Goal: Transaction & Acquisition: Subscribe to service/newsletter

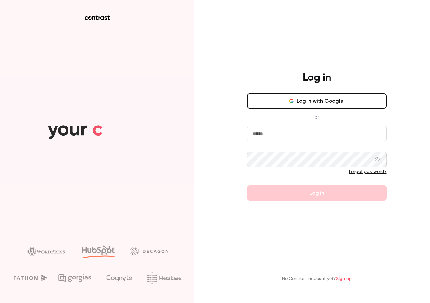
click at [302, 102] on button "Log in with Google" at bounding box center [317, 101] width 140 height 16
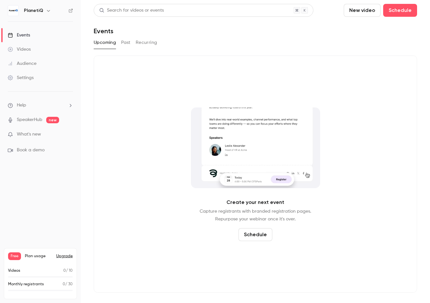
click at [62, 256] on button "Upgrade" at bounding box center [64, 256] width 16 height 5
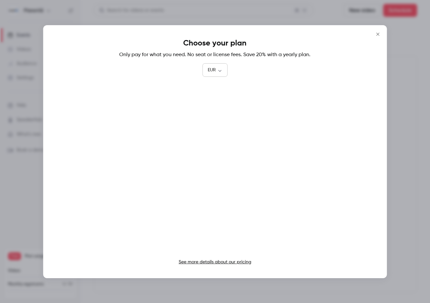
click at [217, 72] on body "PlanetiQ Events Videos Audience Settings Help SpeakerHub new What's new Book a …" at bounding box center [215, 151] width 430 height 303
click at [212, 108] on li "USD" at bounding box center [214, 107] width 25 height 17
type input "***"
click at [378, 32] on icon "Close" at bounding box center [378, 34] width 8 height 5
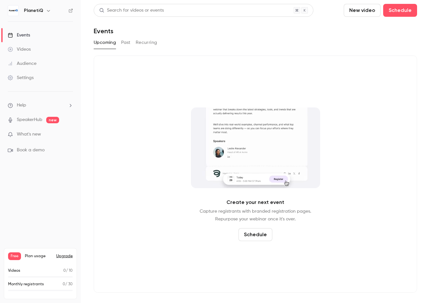
click at [62, 257] on button "Upgrade" at bounding box center [64, 256] width 16 height 5
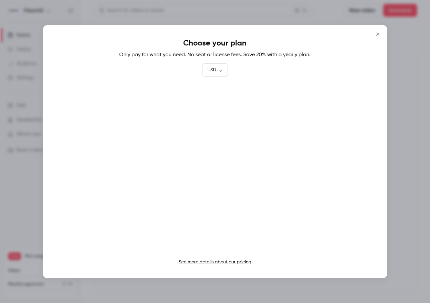
click at [221, 262] on link "See more details about our pricing" at bounding box center [215, 262] width 73 height 5
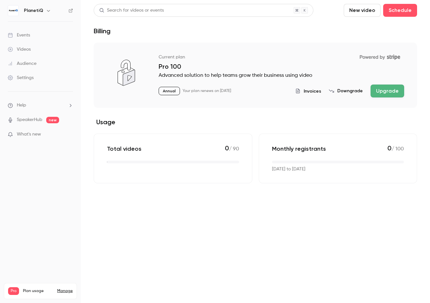
click at [32, 131] on span "What's new" at bounding box center [29, 134] width 24 height 7
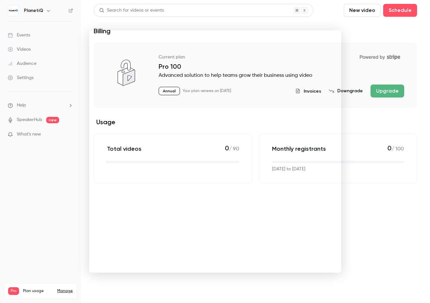
click at [367, 193] on div at bounding box center [215, 151] width 430 height 303
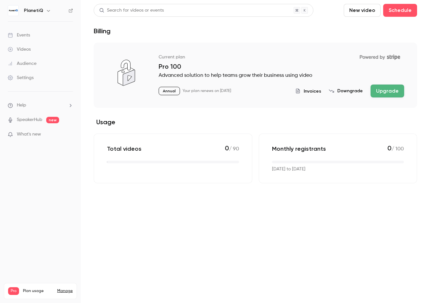
click at [39, 121] on link "SpeakerHub" at bounding box center [30, 120] width 26 height 7
